Goal: Task Accomplishment & Management: Complete application form

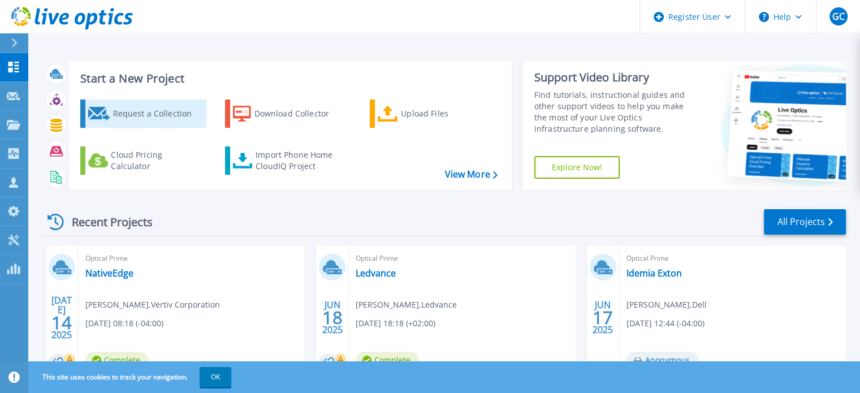
click at [126, 117] on div "Request a Collection" at bounding box center [158, 113] width 91 height 23
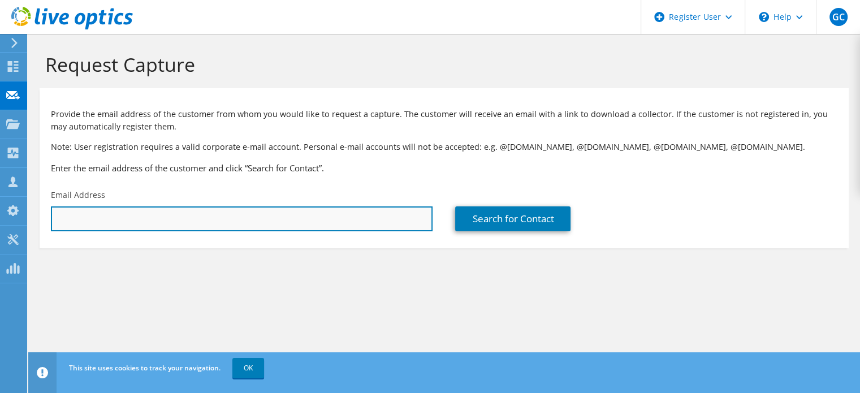
click at [165, 217] on input "text" at bounding box center [242, 218] width 382 height 25
paste input "central-sysadmin@enel.com"
type input "central-sysadmin@enel.com"
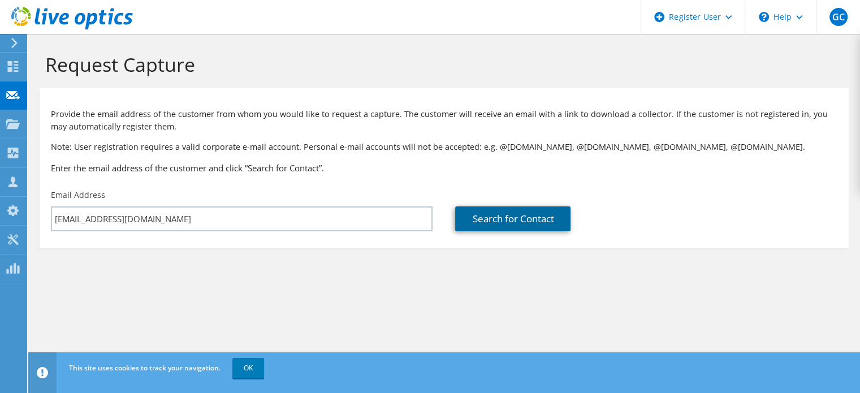
click at [506, 213] on link "Search for Contact" at bounding box center [512, 218] width 115 height 25
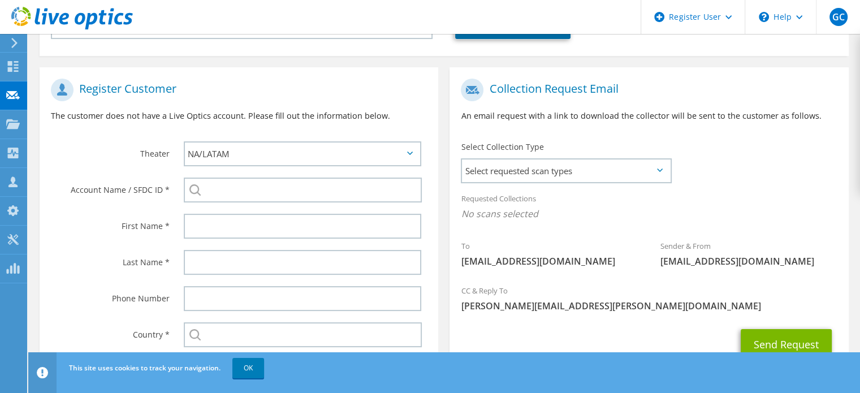
scroll to position [195, 0]
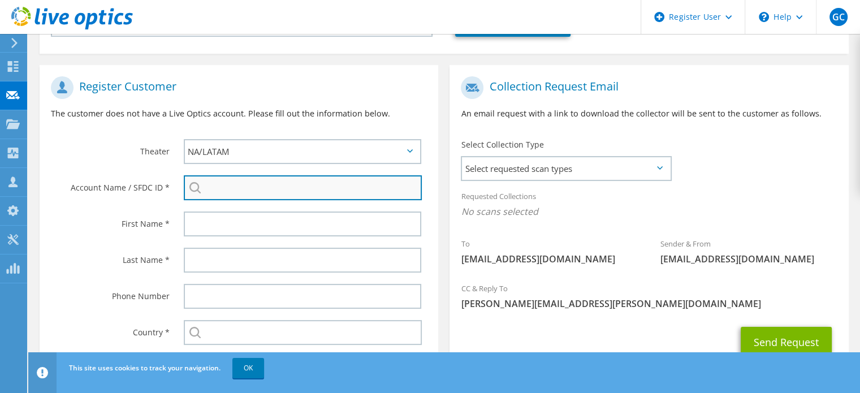
click at [239, 192] on input "search" at bounding box center [303, 187] width 238 height 25
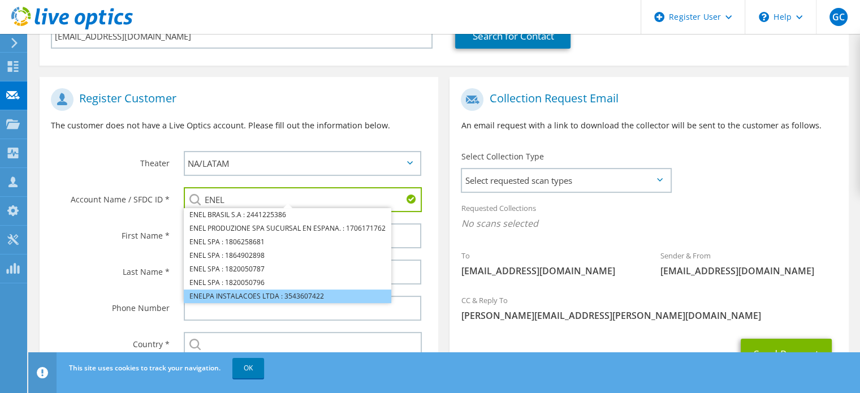
scroll to position [182, 0]
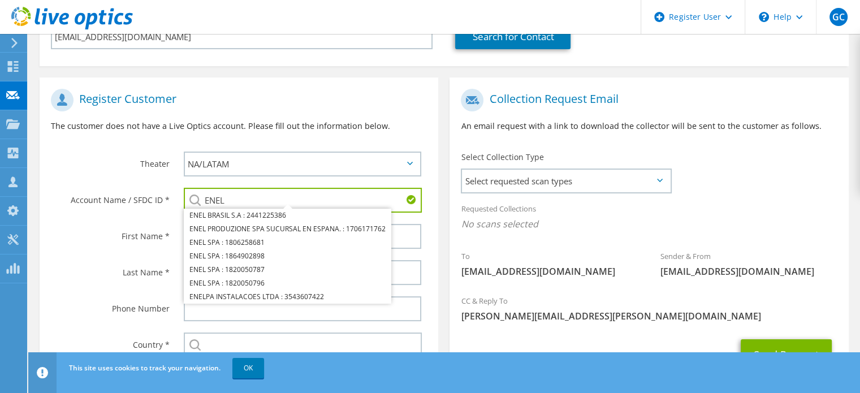
click at [395, 101] on h1 "Register Customer" at bounding box center [236, 100] width 371 height 23
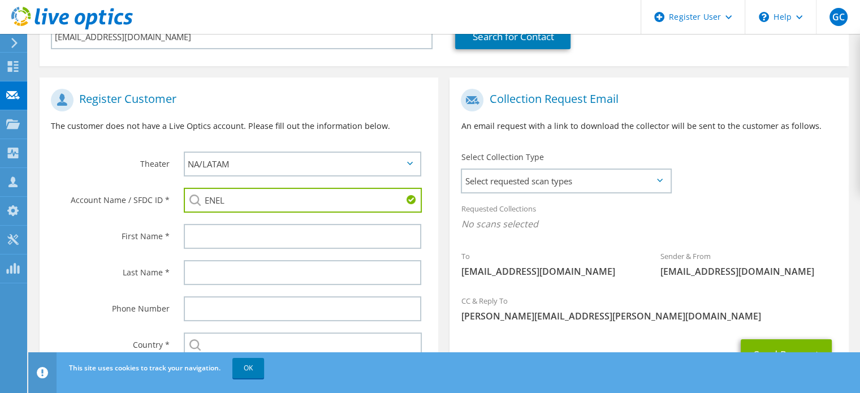
click at [265, 204] on input "ENEL" at bounding box center [303, 200] width 238 height 25
type input "E"
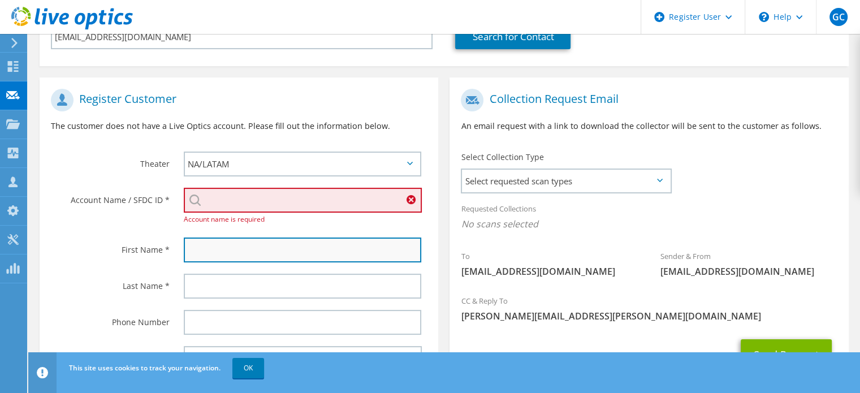
click at [229, 247] on input "text" at bounding box center [303, 250] width 238 height 25
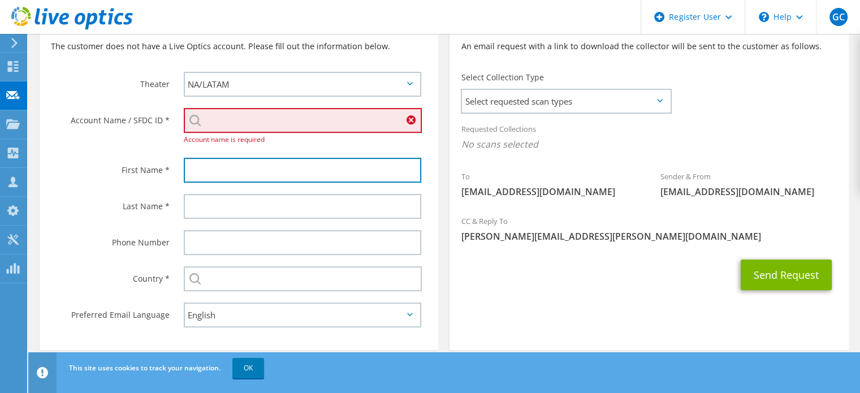
scroll to position [262, 0]
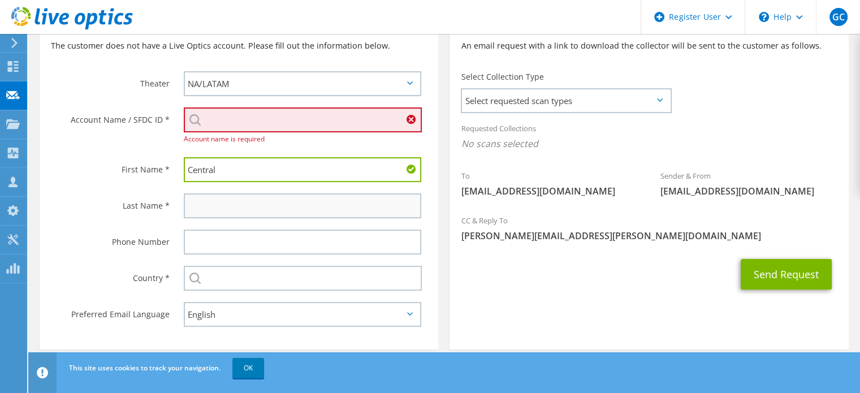
type input "Central"
click at [217, 208] on input "text" at bounding box center [303, 205] width 238 height 25
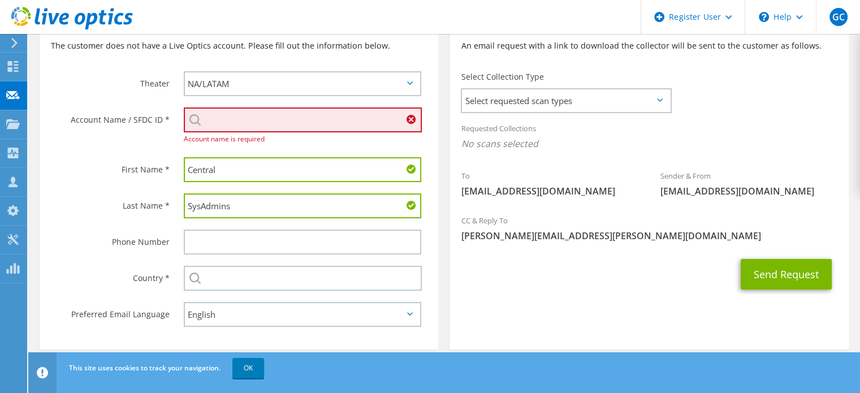
type input "SysAdmins"
click at [225, 289] on div "Select Andorra United Arab Emirates Afghanistan Antigua and Barbuda Anguilla Al…" at bounding box center [306, 278] width 266 height 36
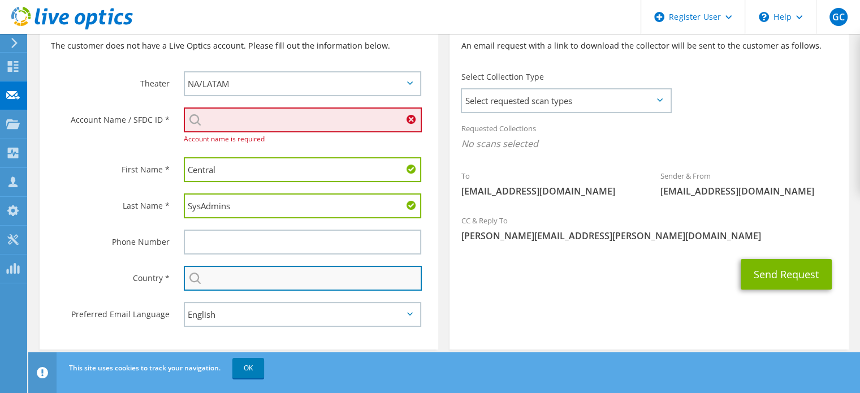
click at [224, 282] on input "text" at bounding box center [303, 278] width 238 height 25
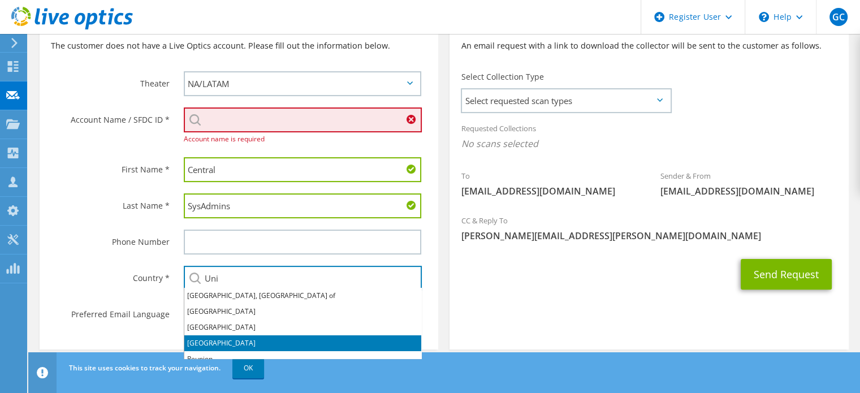
click at [215, 346] on li "[GEOGRAPHIC_DATA]" at bounding box center [302, 343] width 237 height 16
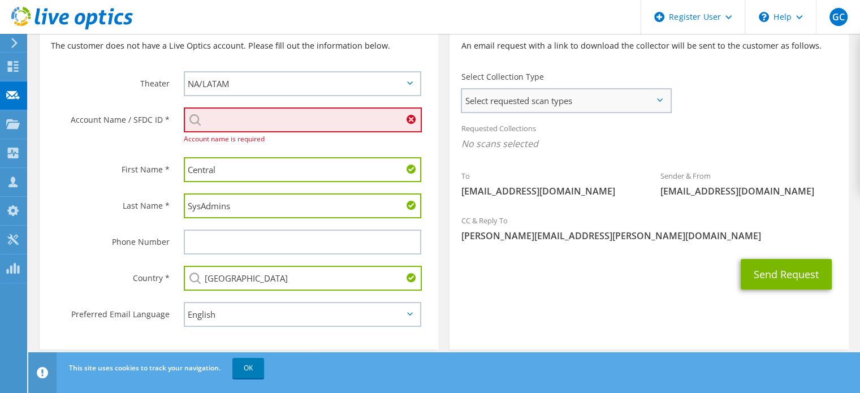
type input "[GEOGRAPHIC_DATA]"
click at [662, 105] on span "Select requested scan types" at bounding box center [566, 100] width 208 height 23
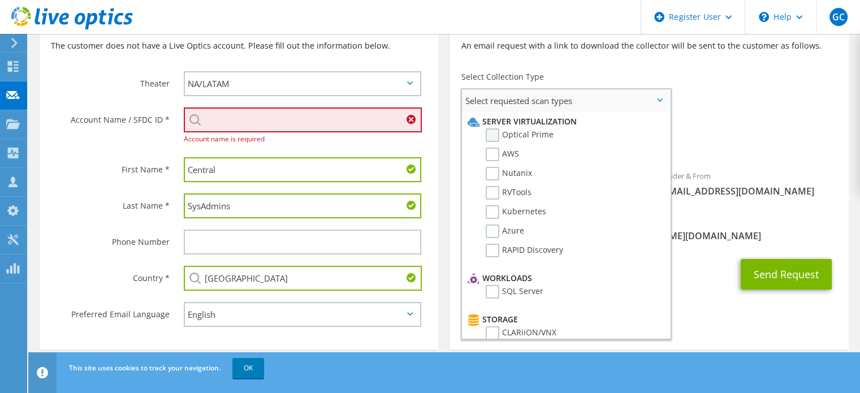
click at [531, 137] on label "Optical Prime" at bounding box center [520, 135] width 68 height 14
click at [0, 0] on input "Optical Prime" at bounding box center [0, 0] width 0 height 0
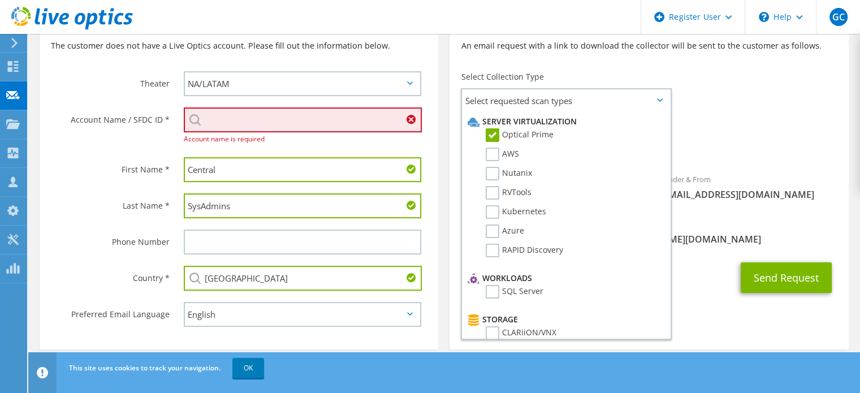
click at [265, 124] on input "search" at bounding box center [303, 119] width 238 height 25
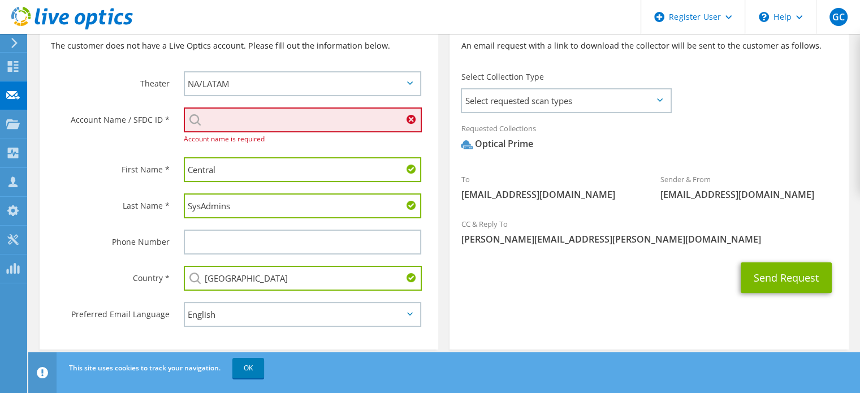
paste input "2224746038"
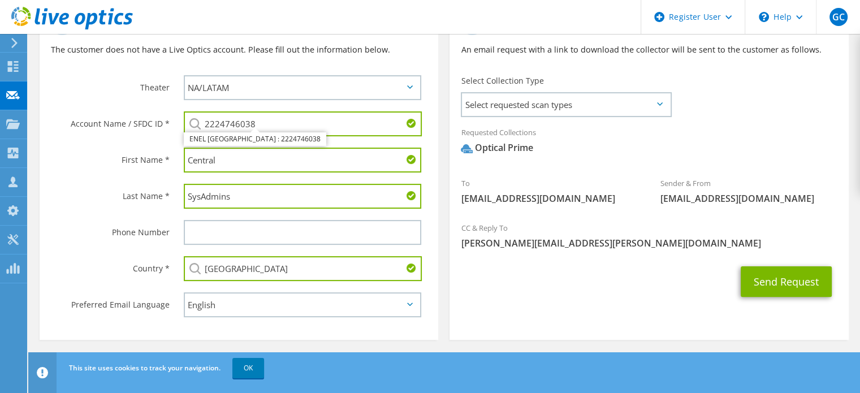
type input "2224746038"
click at [66, 197] on label "Last Name *" at bounding box center [110, 193] width 119 height 18
click at [503, 283] on div "Send Request" at bounding box center [649, 282] width 399 height 42
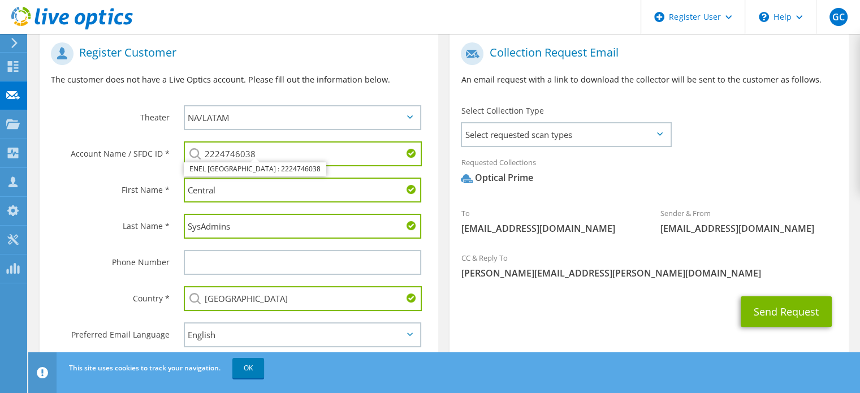
scroll to position [227, 0]
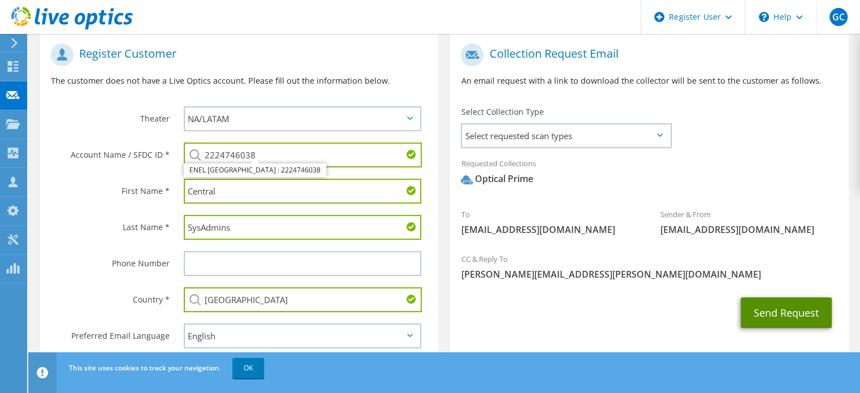
click at [758, 315] on button "Send Request" at bounding box center [786, 313] width 91 height 31
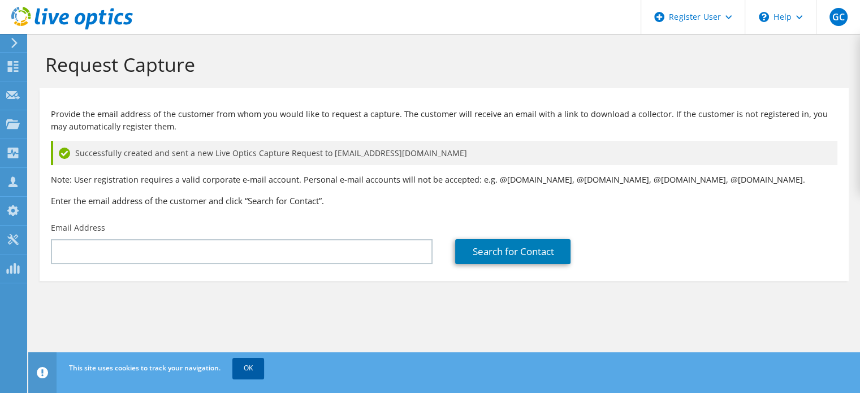
click at [257, 369] on link "OK" at bounding box center [248, 368] width 32 height 20
